Goal: Task Accomplishment & Management: Manage account settings

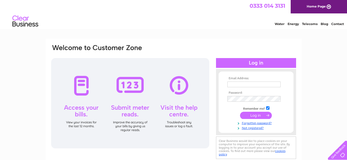
drag, startPoint x: 0, startPoint y: 0, endPoint x: 256, endPoint y: 83, distance: 269.0
click at [256, 83] on input "text" at bounding box center [253, 85] width 53 height 6
type input "kevin.hunt@fossespecialistroofing.co.uk"
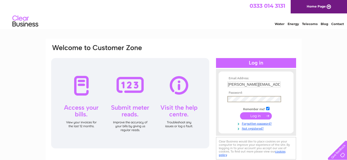
click at [240, 112] on input "submit" at bounding box center [256, 115] width 32 height 7
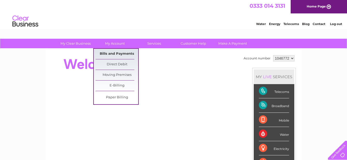
click at [110, 52] on link "Bills and Payments" at bounding box center [116, 54] width 43 height 10
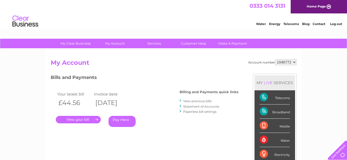
click at [88, 118] on link "." at bounding box center [78, 119] width 45 height 7
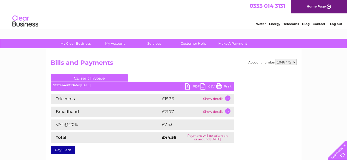
click at [193, 85] on link "PDF" at bounding box center [192, 86] width 15 height 7
